Goal: Submit feedback/report problem: Submit feedback/report problem

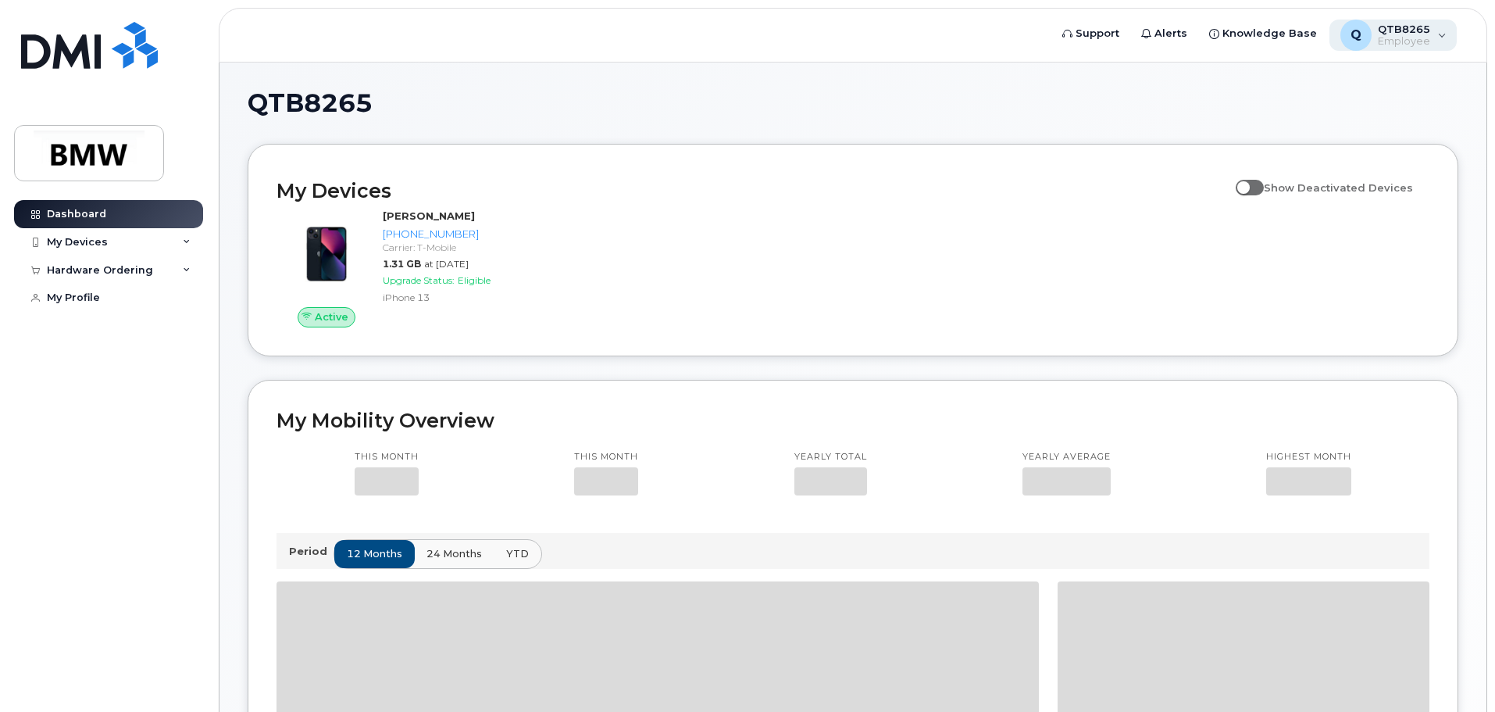
click at [1439, 34] on div "Q QTB8265 Employee" at bounding box center [1393, 35] width 128 height 31
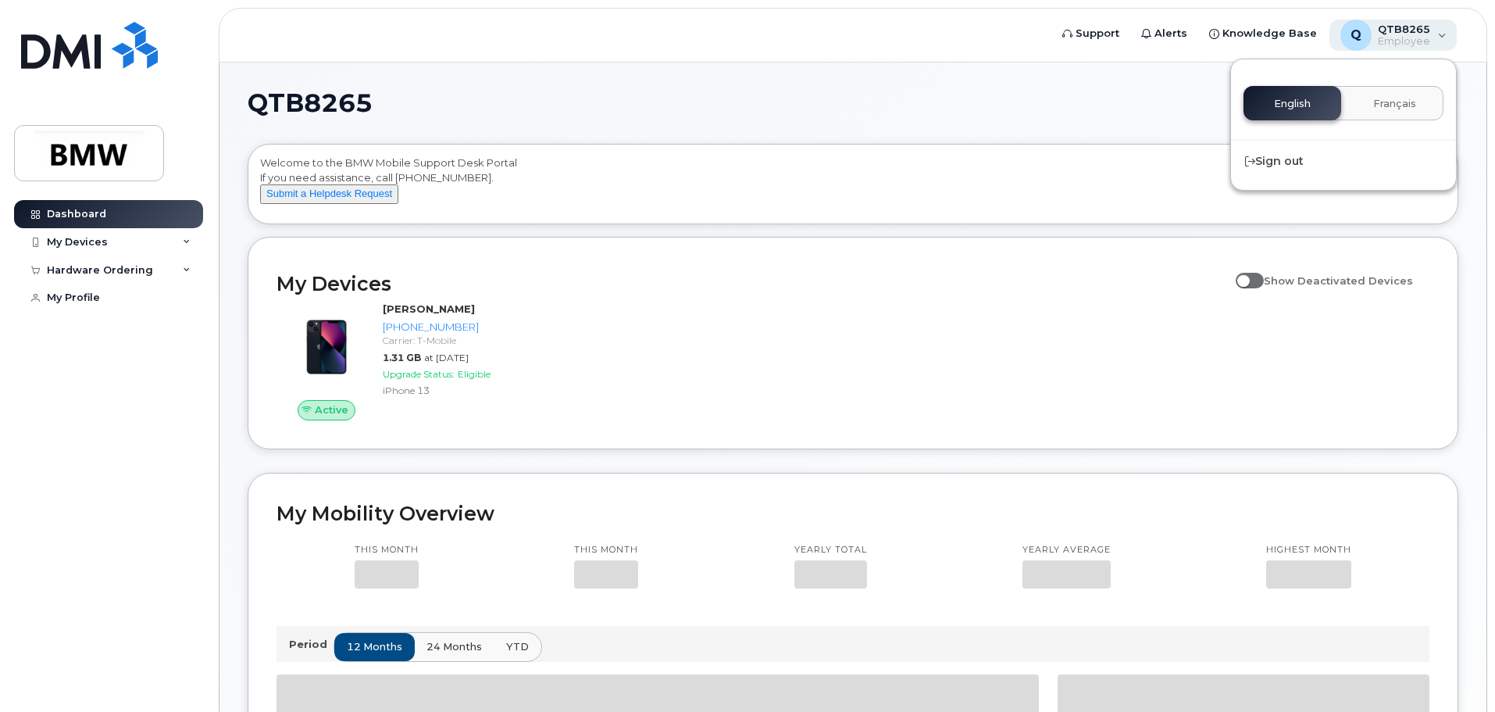
click at [1447, 37] on div "Q QTB8265 Employee" at bounding box center [1393, 35] width 128 height 31
click at [130, 240] on div "My Devices" at bounding box center [108, 242] width 189 height 28
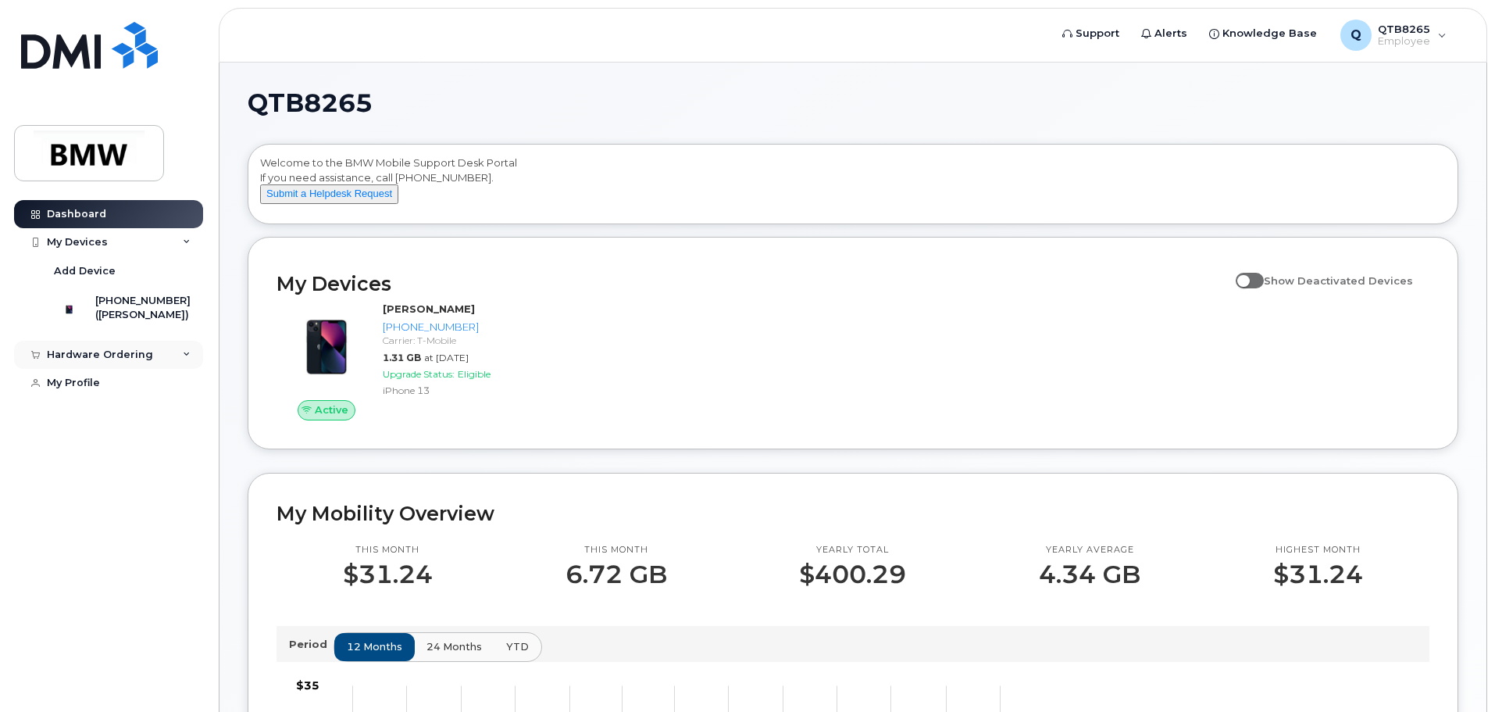
click at [105, 361] on div "Hardware Ordering" at bounding box center [100, 354] width 106 height 12
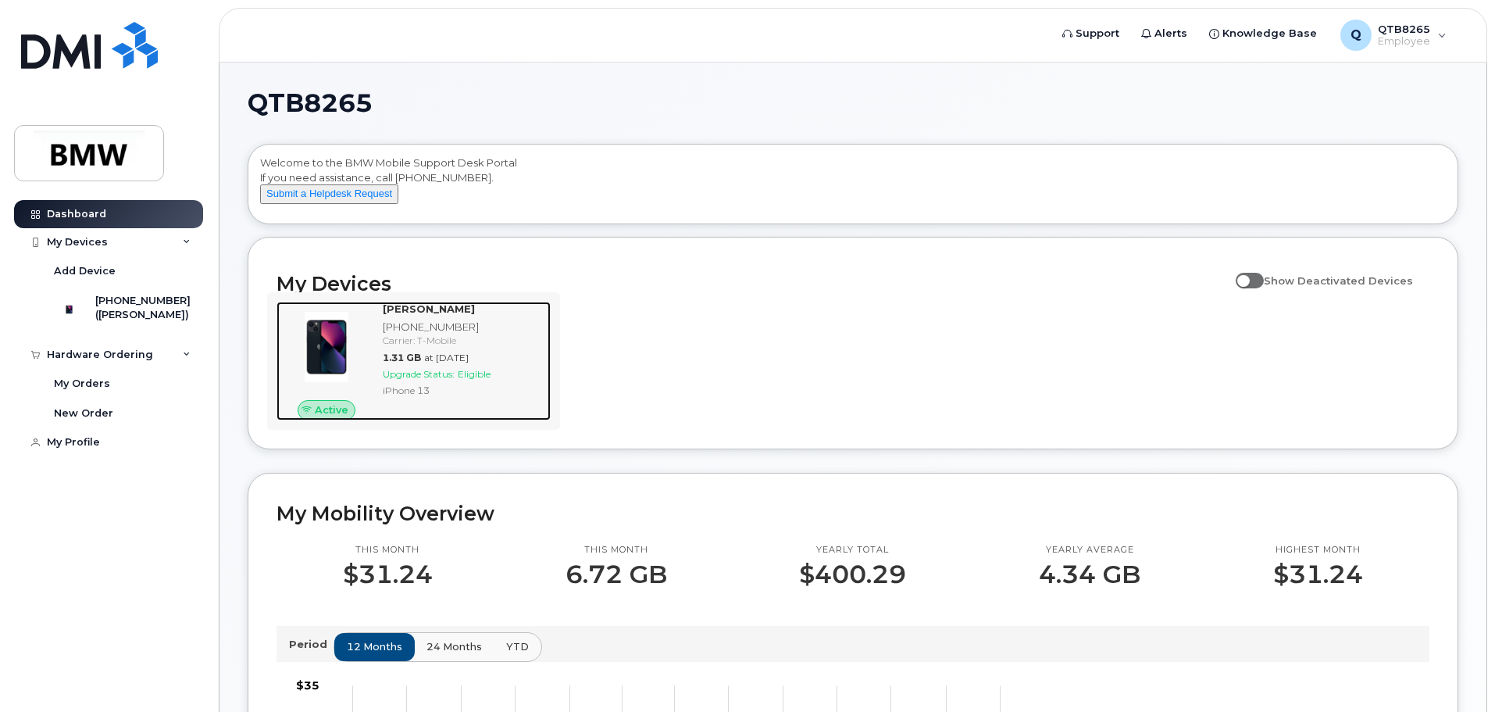
click at [489, 334] on div "[PHONE_NUMBER]" at bounding box center [464, 326] width 162 height 15
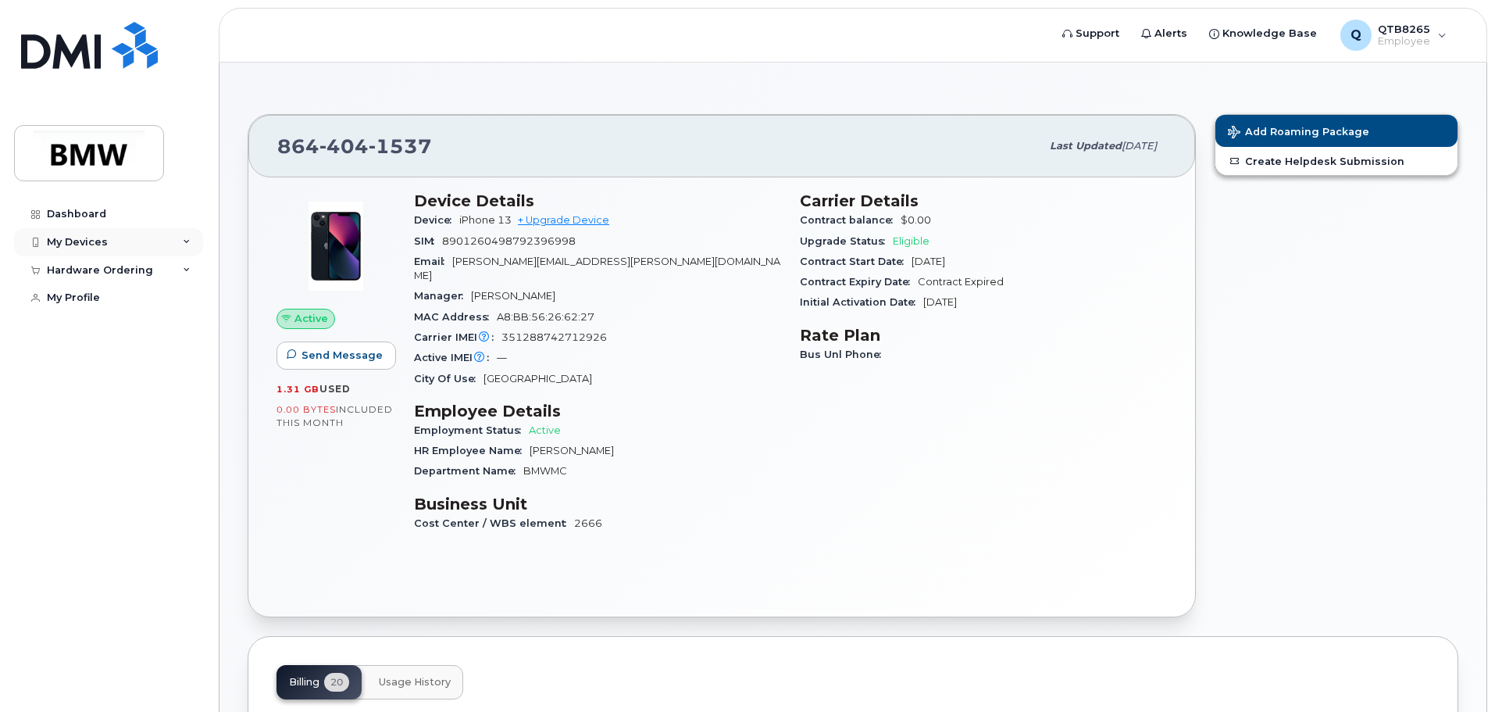
click at [98, 248] on div "My Devices" at bounding box center [77, 242] width 61 height 12
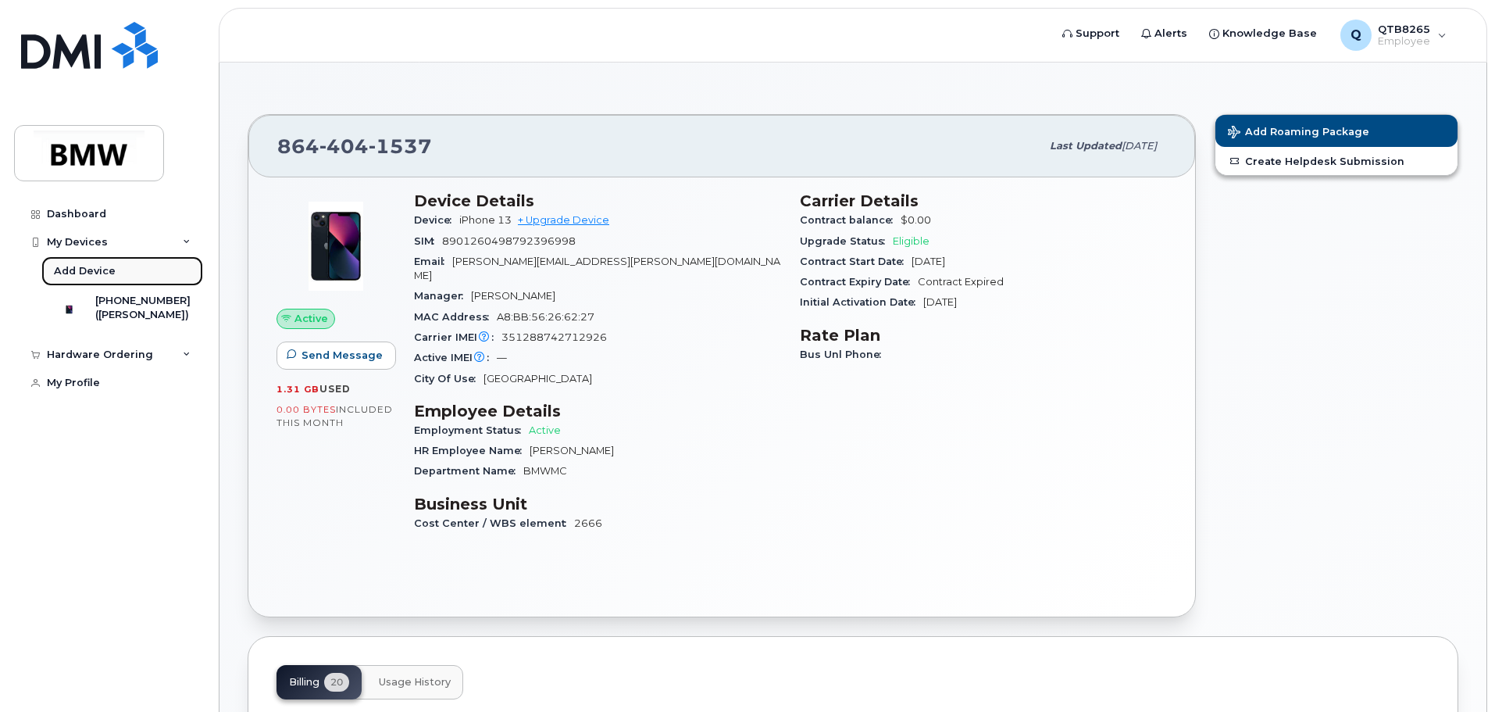
click at [102, 272] on div "Add Device" at bounding box center [85, 271] width 62 height 14
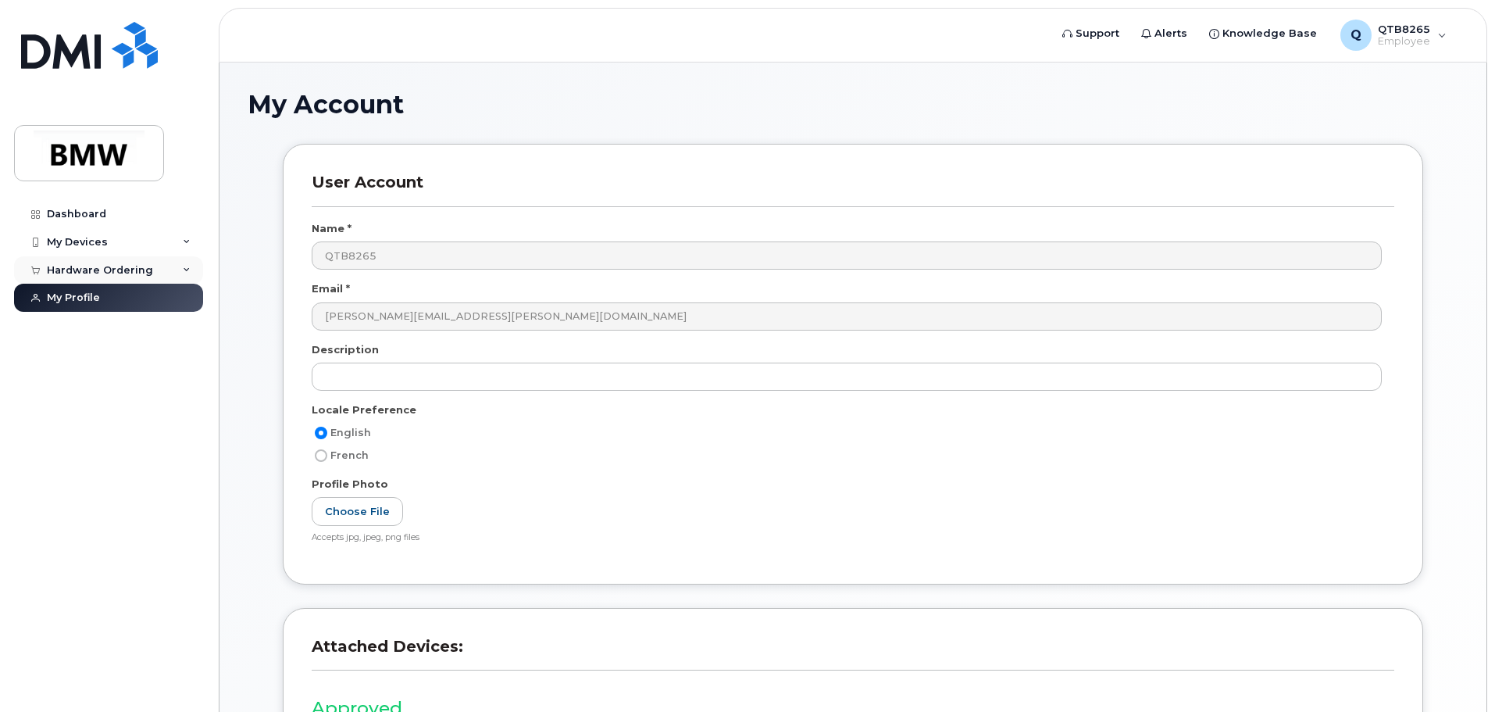
click at [85, 266] on div "Hardware Ordering" at bounding box center [100, 270] width 106 height 12
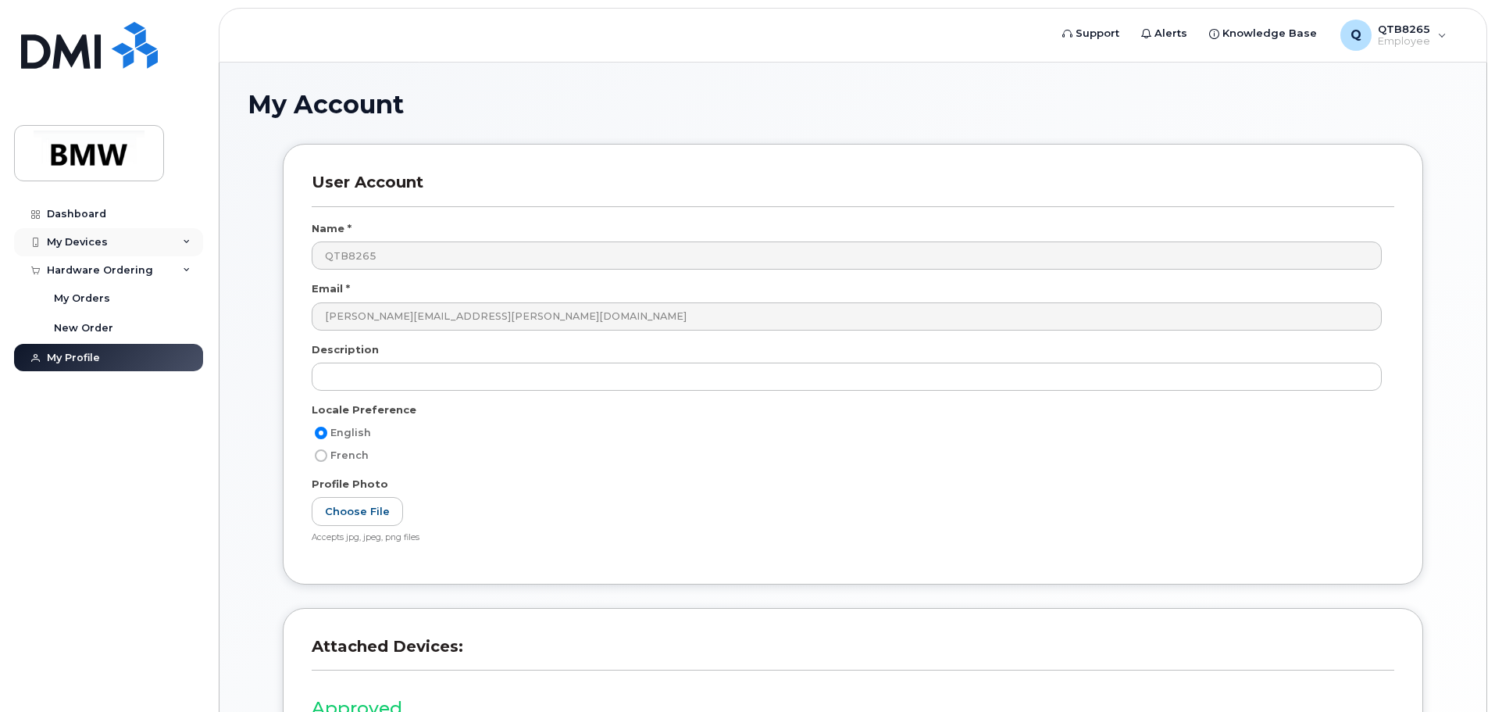
click at [95, 239] on div "My Devices" at bounding box center [77, 242] width 61 height 12
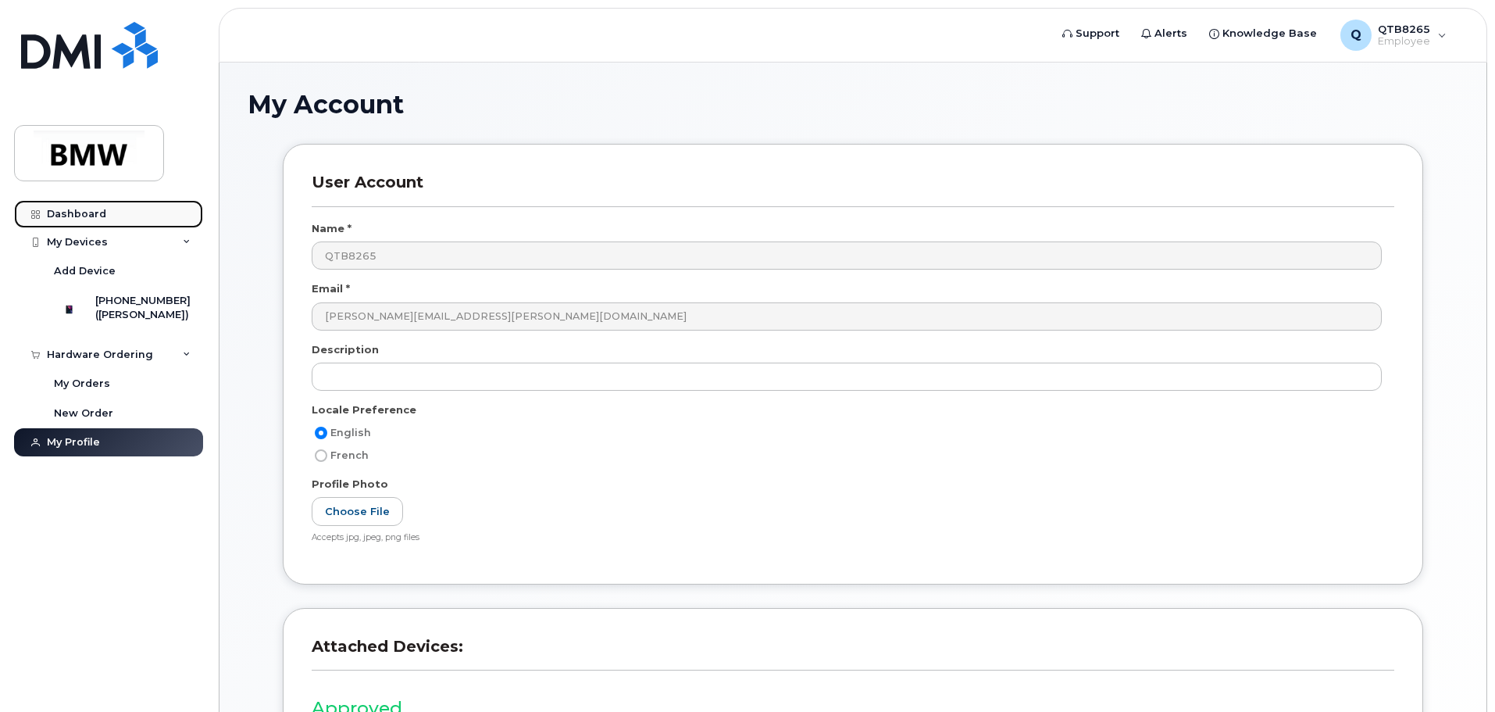
click at [98, 210] on div "Dashboard" at bounding box center [76, 214] width 59 height 12
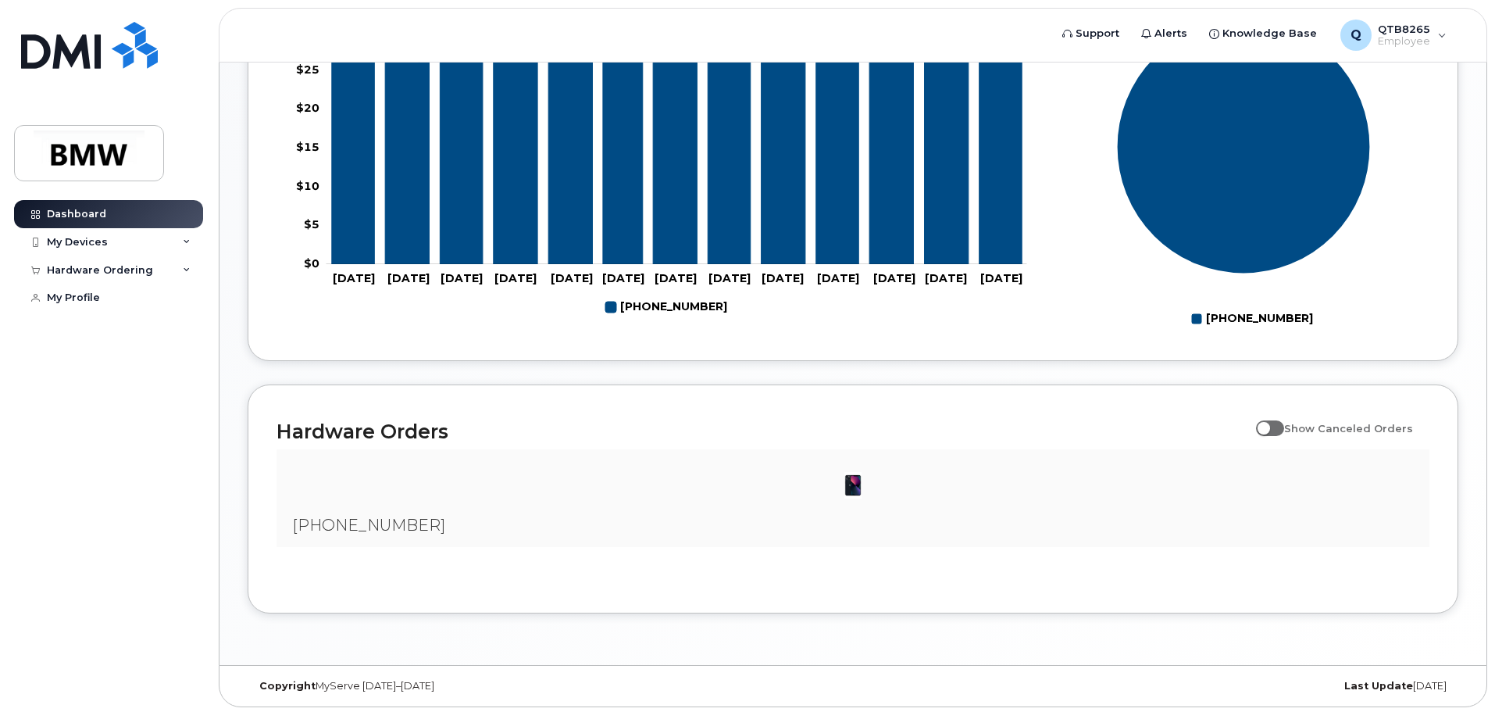
scroll to position [711, 0]
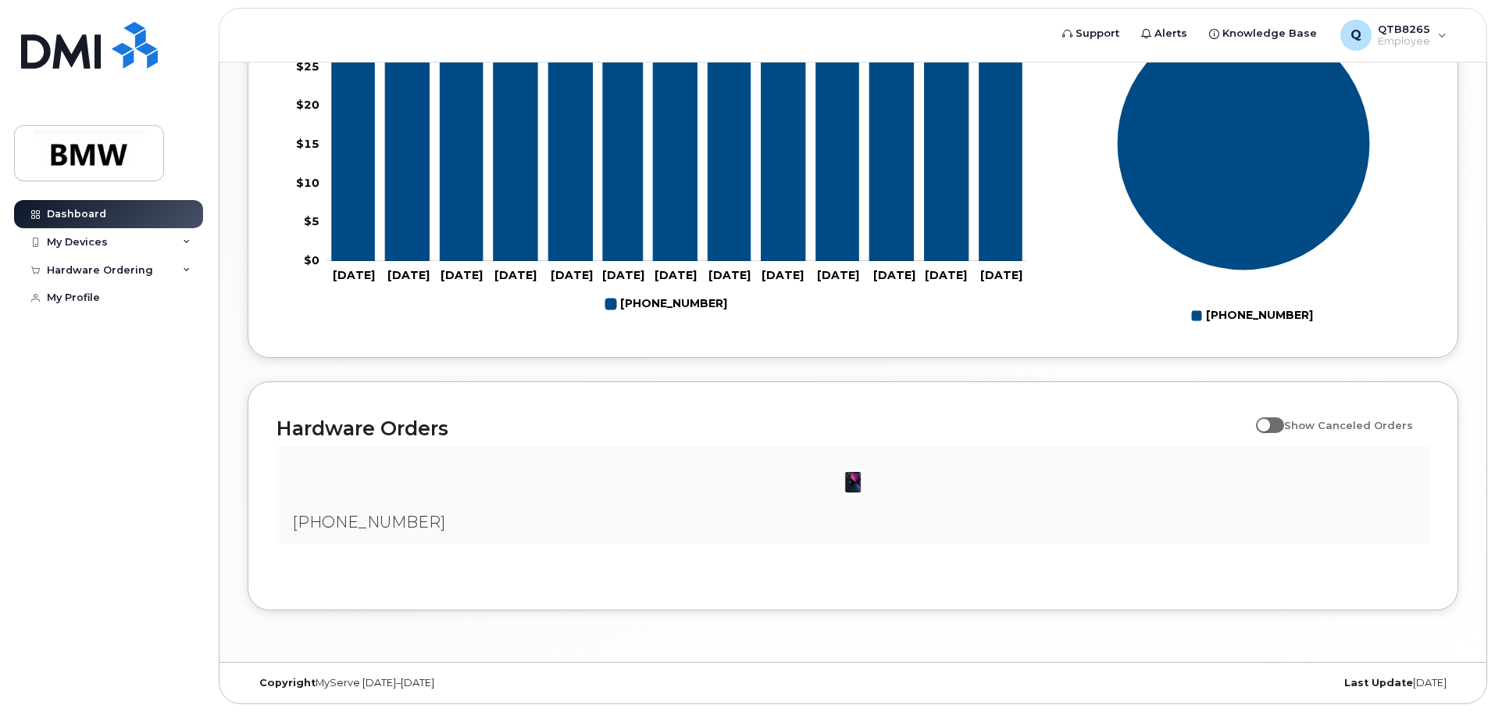
click at [1282, 426] on span at bounding box center [1270, 425] width 28 height 16
click at [1268, 423] on input "Show Canceled Orders" at bounding box center [1262, 416] width 12 height 12
click at [1282, 426] on span at bounding box center [1270, 425] width 28 height 16
click at [1268, 423] on input "Show Canceled Orders" at bounding box center [1262, 416] width 12 height 12
checkbox input "false"
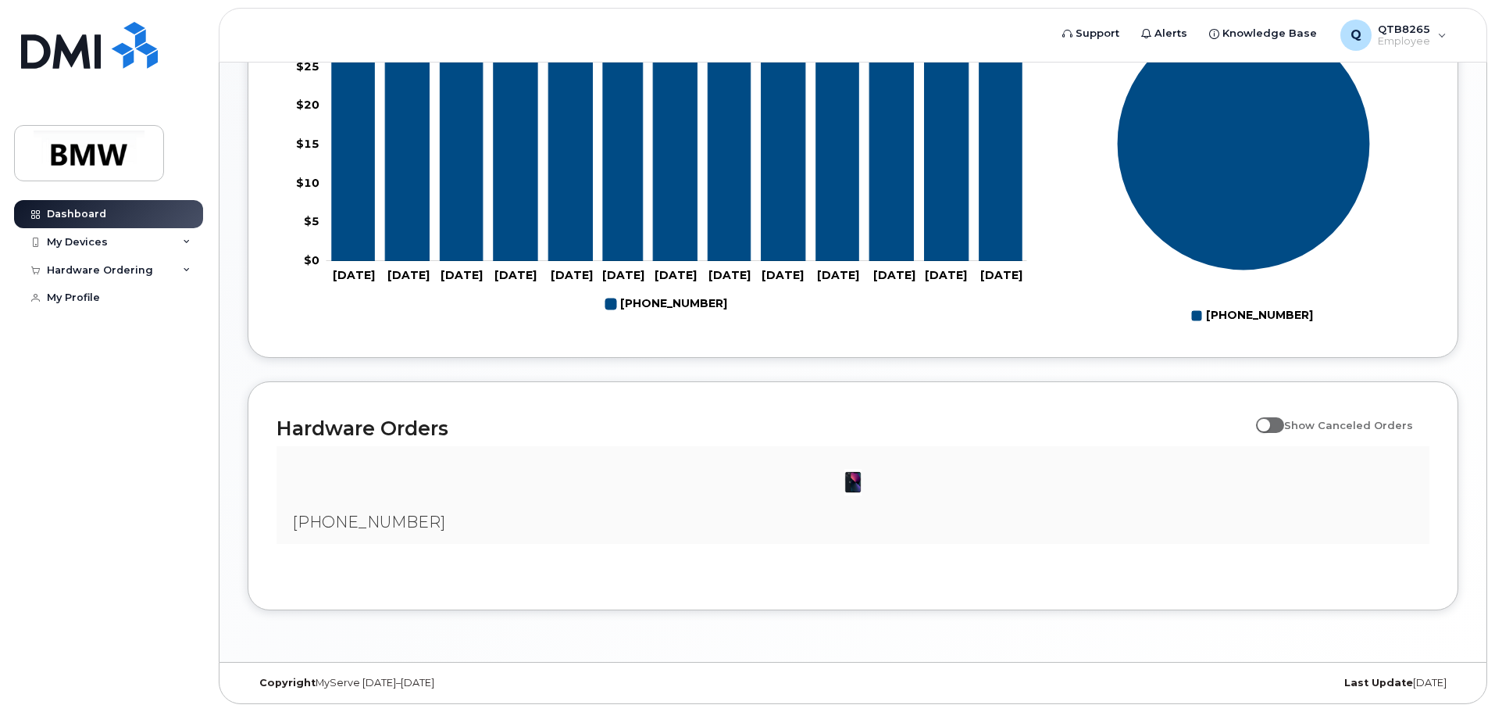
click at [853, 487] on img at bounding box center [852, 481] width 31 height 31
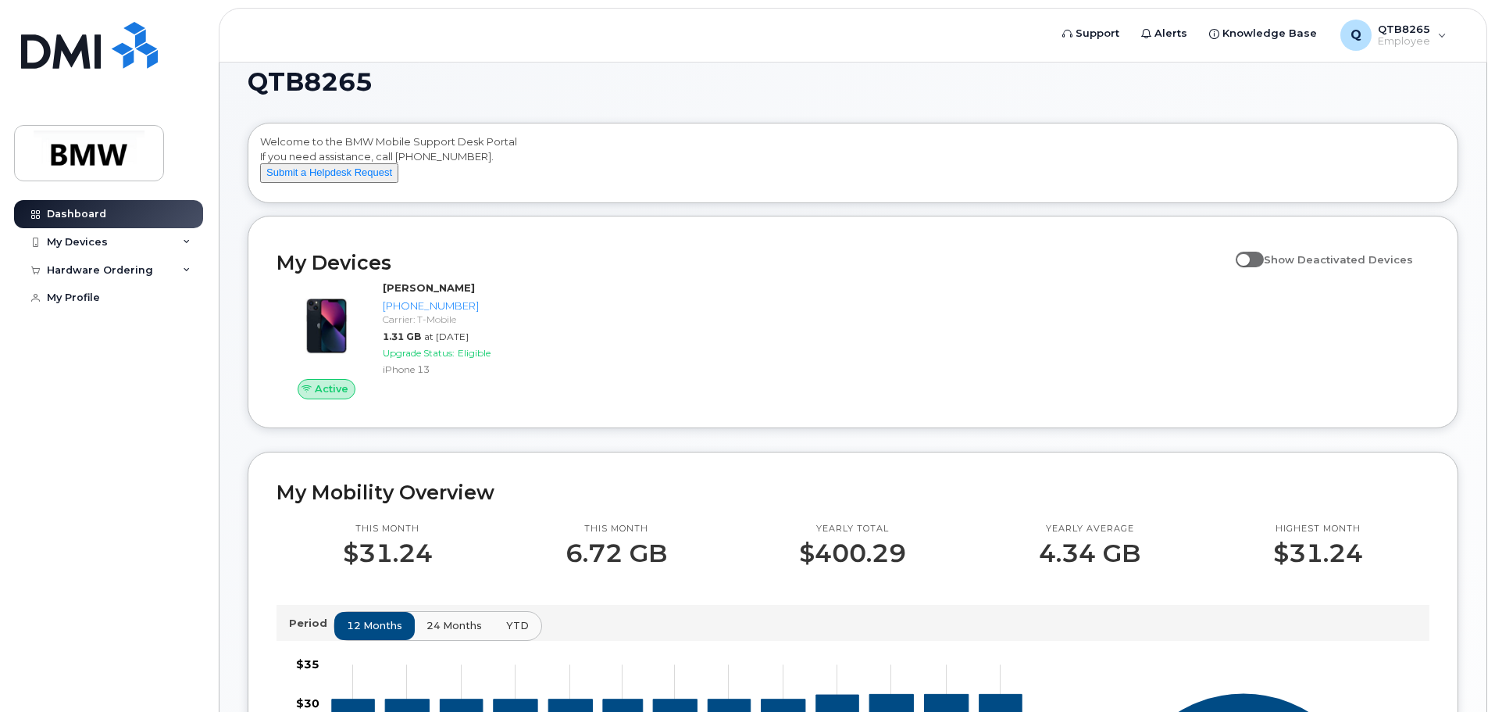
scroll to position [0, 0]
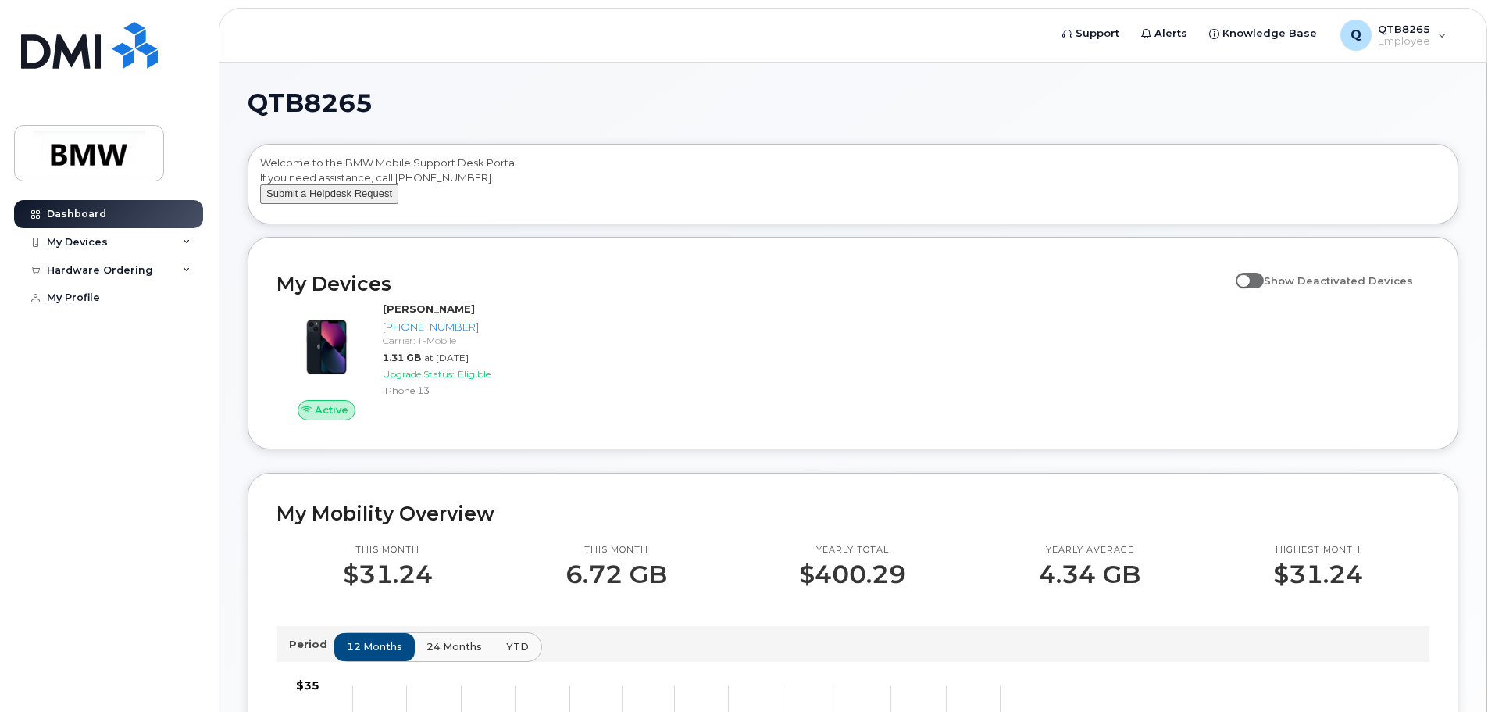
click at [341, 204] on button "Submit a Helpdesk Request" at bounding box center [329, 194] width 138 height 20
